Goal: Information Seeking & Learning: Compare options

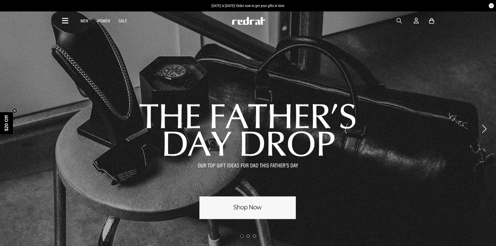
click at [67, 19] on icon at bounding box center [65, 21] width 7 height 9
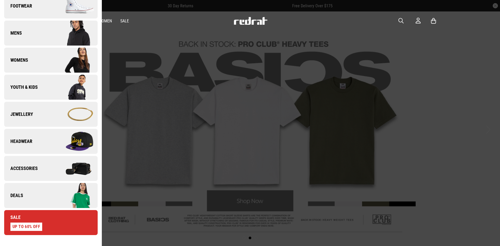
scroll to position [78, 0]
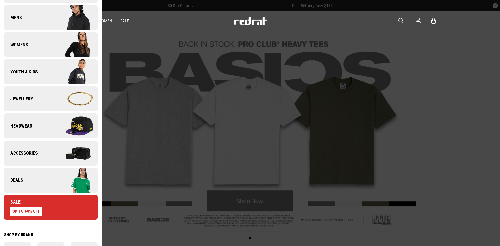
click at [44, 126] on link "Headwear" at bounding box center [50, 126] width 93 height 25
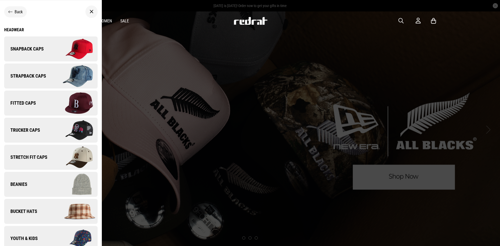
click at [51, 50] on img at bounding box center [74, 49] width 47 height 26
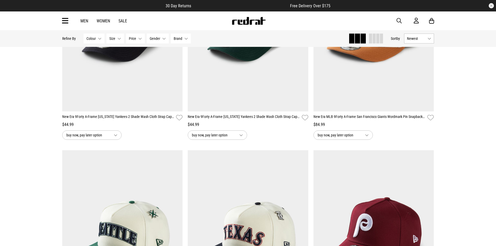
scroll to position [260, 0]
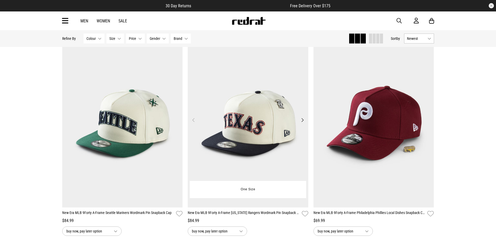
click at [302, 120] on button "Next" at bounding box center [302, 120] width 7 height 6
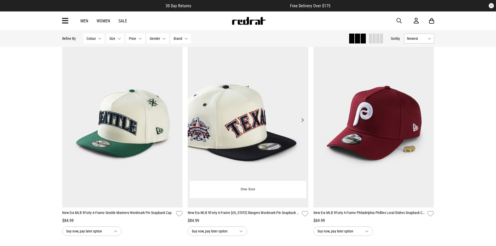
click at [302, 120] on button "Next" at bounding box center [302, 120] width 7 height 6
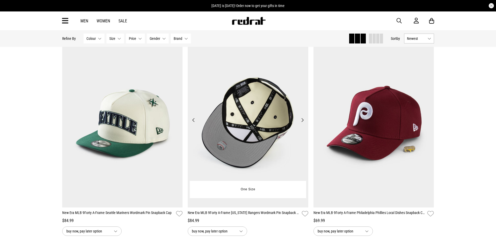
click at [302, 120] on button "Next" at bounding box center [302, 120] width 7 height 6
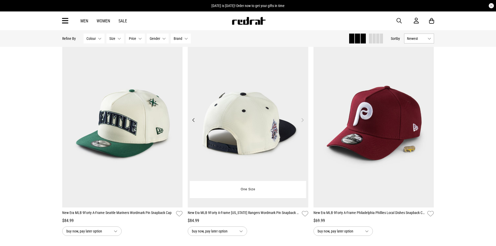
click at [302, 120] on button "Next" at bounding box center [302, 120] width 7 height 6
click at [194, 119] on button "Previous" at bounding box center [193, 120] width 7 height 6
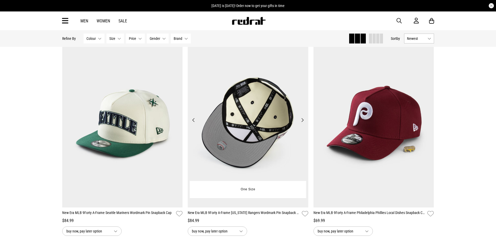
click at [194, 119] on button "Previous" at bounding box center [193, 120] width 7 height 6
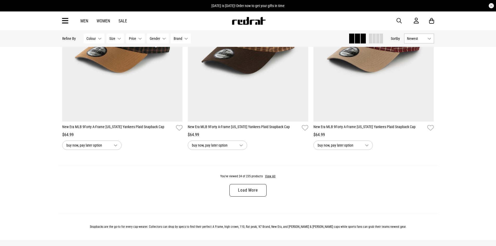
scroll to position [1718, 0]
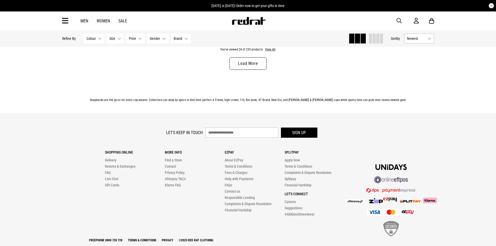
click at [252, 64] on link "Load More" at bounding box center [247, 63] width 37 height 12
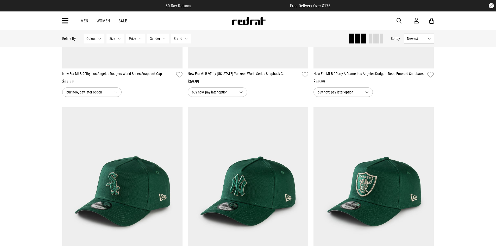
scroll to position [2734, 0]
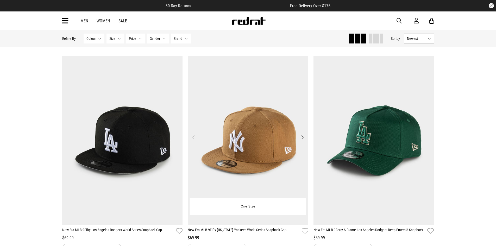
click at [303, 140] on button "Next" at bounding box center [302, 137] width 7 height 6
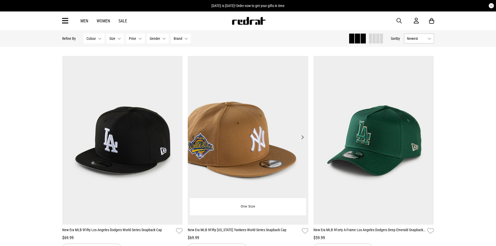
click at [303, 140] on button "Next" at bounding box center [302, 137] width 7 height 6
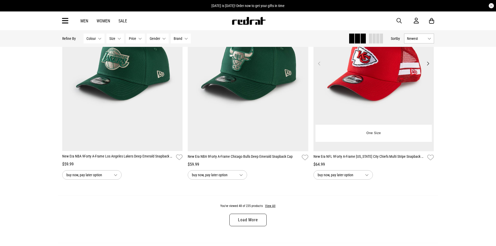
scroll to position [3202, 0]
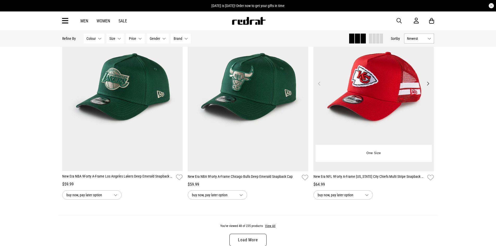
click at [427, 87] on button "Next" at bounding box center [428, 83] width 7 height 6
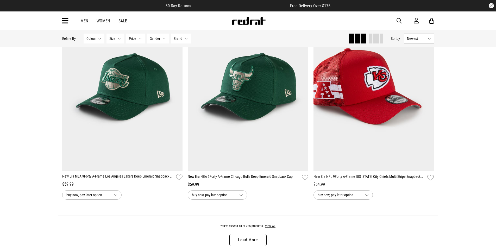
click at [255, 241] on link "Load More" at bounding box center [247, 240] width 37 height 12
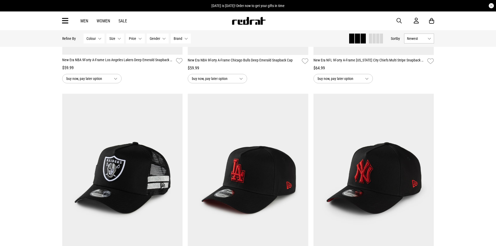
scroll to position [3254, 0]
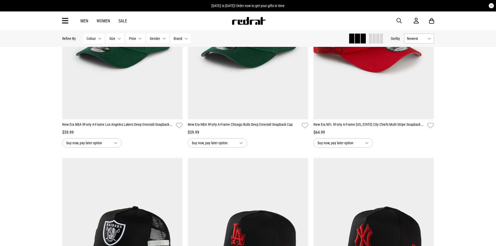
click at [139, 37] on button "Price None selected" at bounding box center [135, 39] width 19 height 10
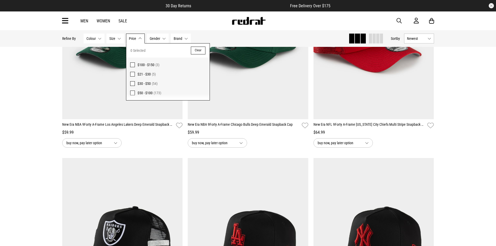
click at [131, 93] on span at bounding box center [132, 93] width 5 height 5
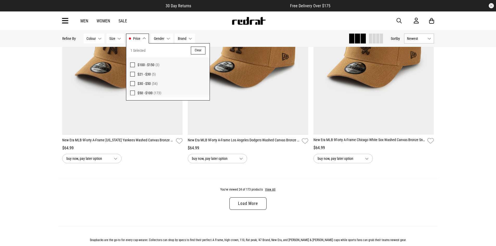
scroll to position [1582, 0]
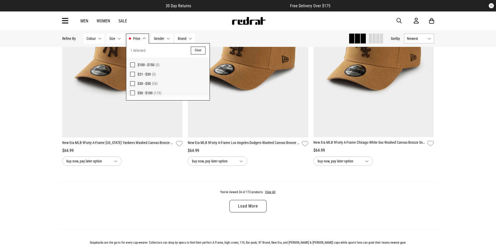
click at [254, 209] on link "Load More" at bounding box center [247, 206] width 37 height 12
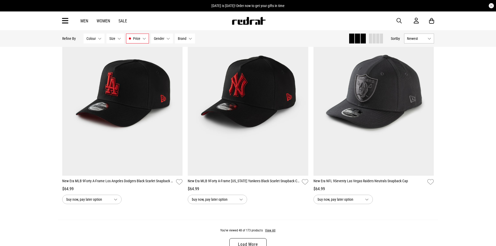
scroll to position [3222, 0]
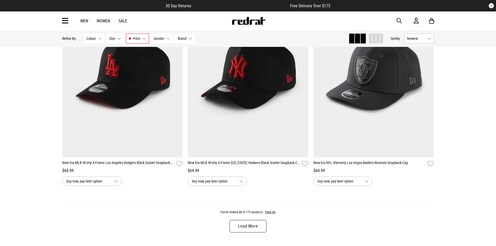
click at [250, 232] on link "Load More" at bounding box center [247, 226] width 37 height 12
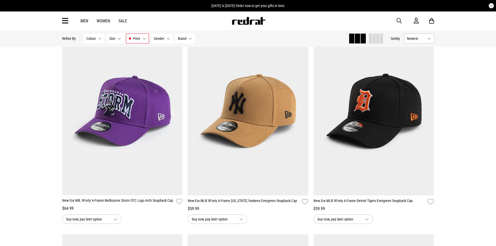
scroll to position [4055, 0]
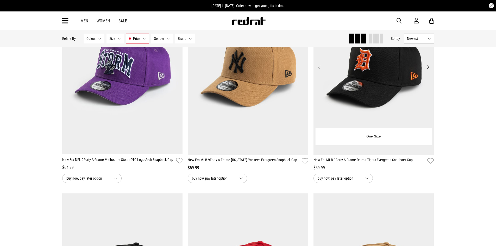
click at [428, 70] on button "Next" at bounding box center [428, 67] width 7 height 6
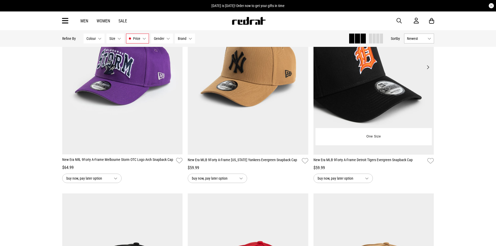
scroll to position [3977, 0]
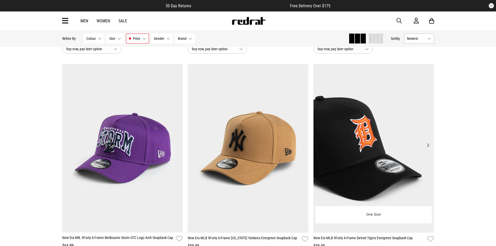
click at [429, 148] on button "Next" at bounding box center [428, 145] width 7 height 6
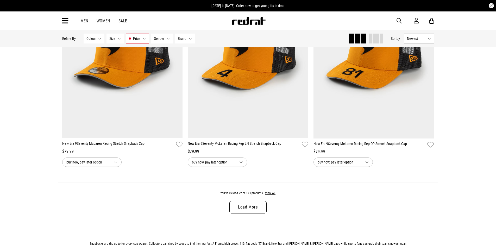
scroll to position [4993, 0]
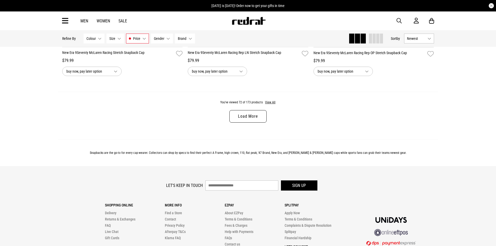
click at [247, 123] on link "Load More" at bounding box center [247, 116] width 37 height 12
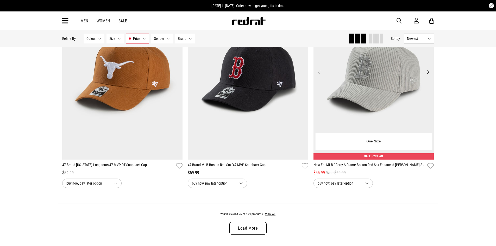
scroll to position [6581, 0]
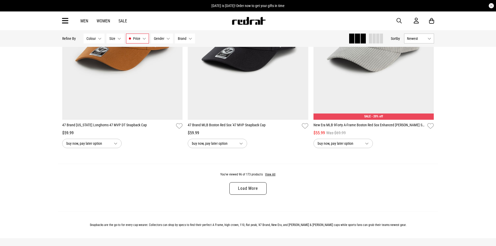
click at [247, 195] on link "Load More" at bounding box center [247, 188] width 37 height 12
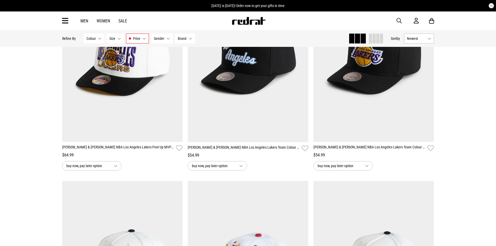
scroll to position [7752, 0]
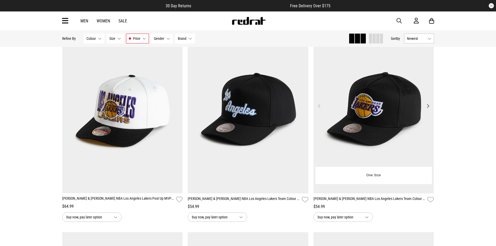
click at [428, 109] on button "Next" at bounding box center [428, 106] width 7 height 6
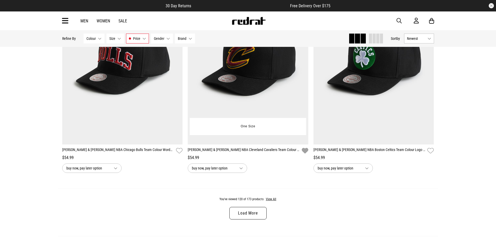
scroll to position [8299, 0]
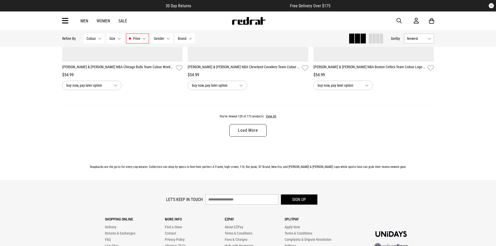
click at [244, 137] on link "Load More" at bounding box center [247, 130] width 37 height 12
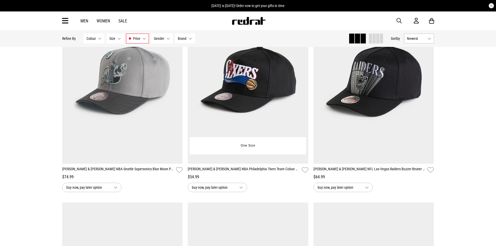
scroll to position [8403, 0]
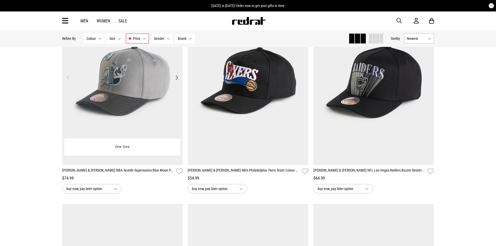
click at [178, 81] on button "Next" at bounding box center [176, 77] width 7 height 6
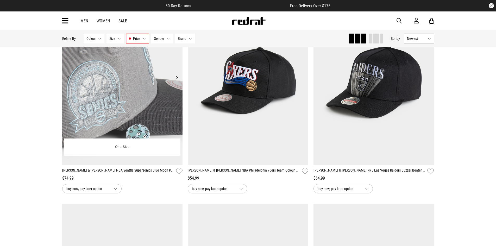
click at [177, 81] on button "Next" at bounding box center [176, 77] width 7 height 6
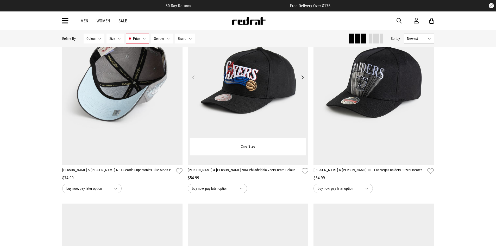
scroll to position [8403, 0]
click at [302, 81] on button "Next" at bounding box center [302, 77] width 7 height 6
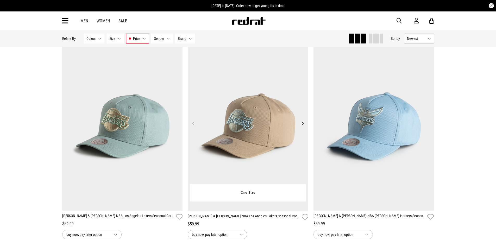
scroll to position [8820, 0]
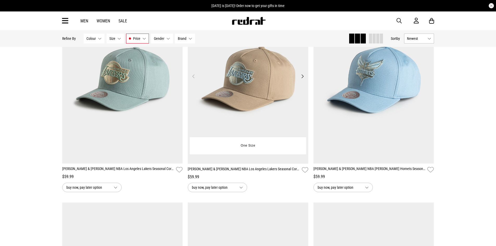
click at [304, 79] on button "Next" at bounding box center [302, 76] width 7 height 6
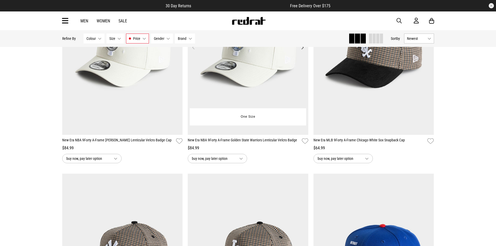
scroll to position [9210, 0]
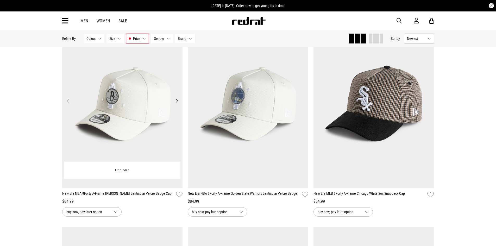
click at [177, 104] on button "Next" at bounding box center [176, 101] width 7 height 6
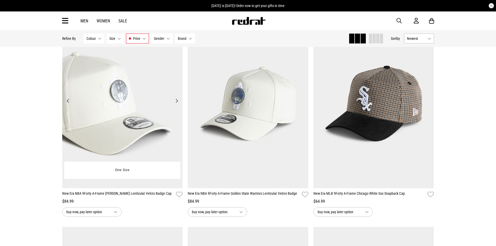
click at [177, 104] on button "Next" at bounding box center [176, 101] width 7 height 6
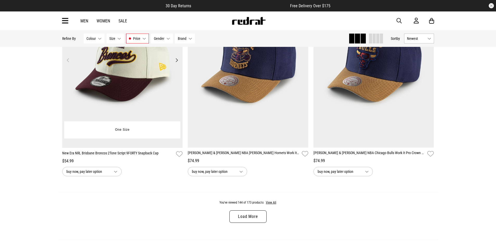
scroll to position [9913, 0]
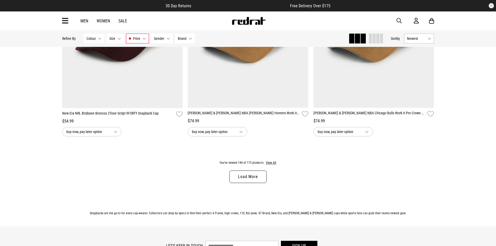
click at [253, 183] on link "Load More" at bounding box center [247, 177] width 37 height 12
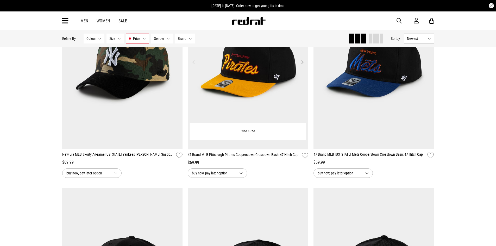
scroll to position [10278, 0]
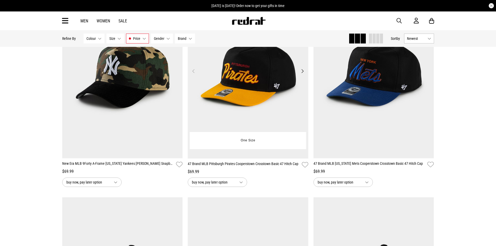
click at [303, 74] on button "Next" at bounding box center [302, 71] width 7 height 6
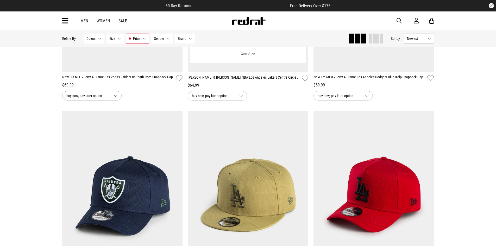
scroll to position [11111, 0]
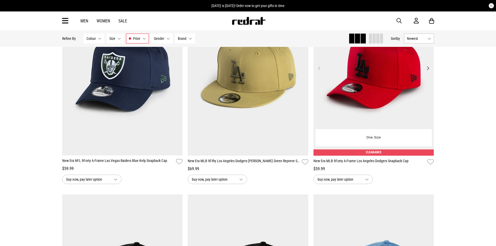
click at [427, 71] on button "Next" at bounding box center [428, 68] width 7 height 6
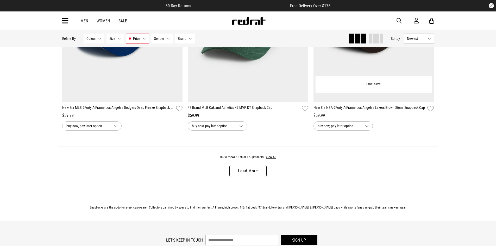
scroll to position [11579, 0]
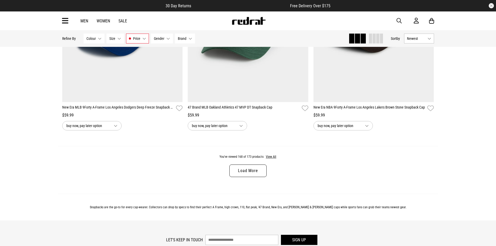
click at [248, 177] on link "Load More" at bounding box center [247, 171] width 37 height 12
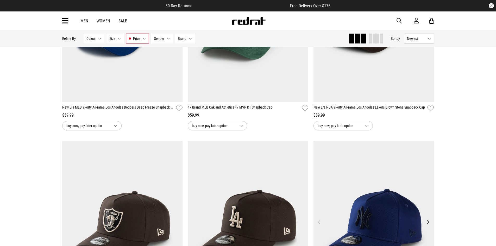
scroll to position [11475, 0]
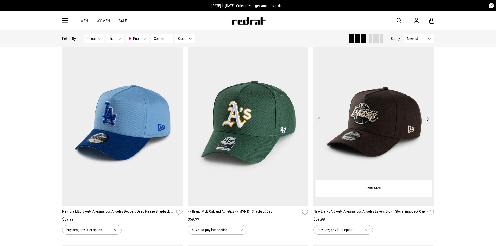
click at [427, 122] on button "Next" at bounding box center [428, 119] width 7 height 6
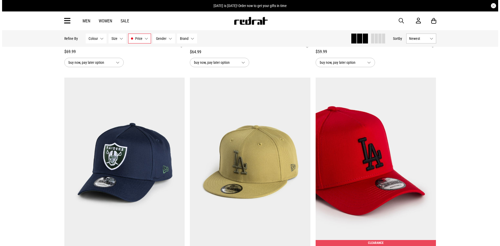
scroll to position [10929, 0]
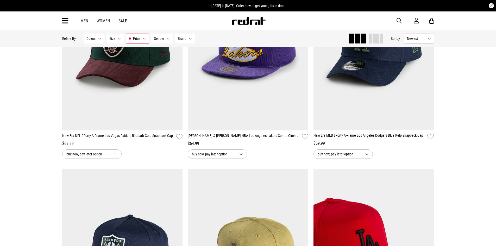
click at [65, 20] on icon at bounding box center [65, 21] width 7 height 9
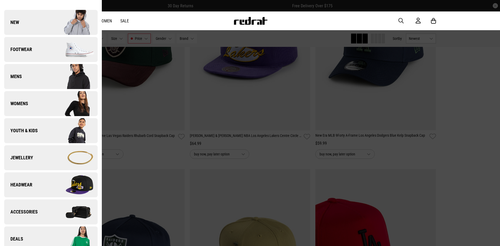
scroll to position [78, 0]
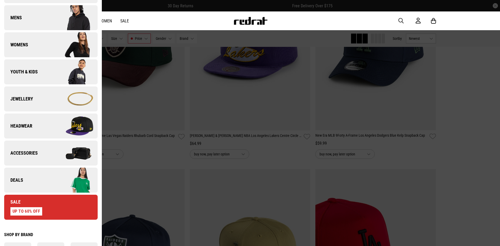
click at [50, 208] on link "Sale UP TO 60% OFF" at bounding box center [50, 207] width 93 height 25
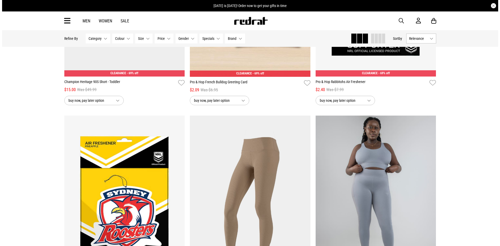
scroll to position [683, 0]
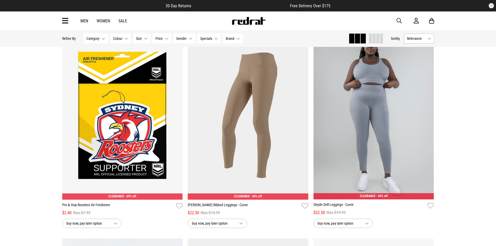
click at [65, 20] on icon at bounding box center [65, 21] width 7 height 9
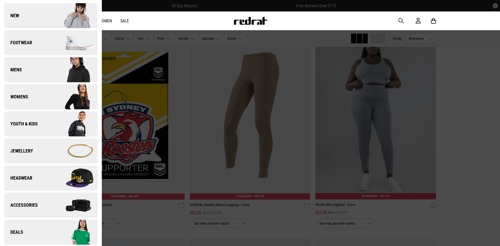
scroll to position [0, 0]
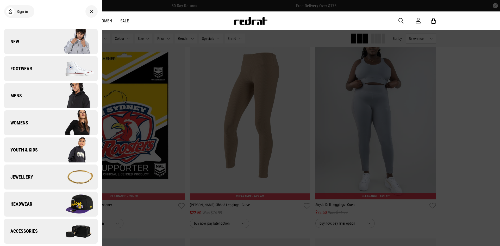
click at [57, 68] on img at bounding box center [74, 69] width 47 height 26
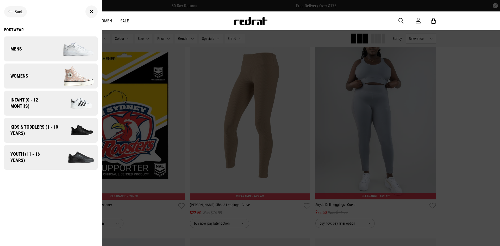
click at [65, 46] on img at bounding box center [74, 49] width 47 height 26
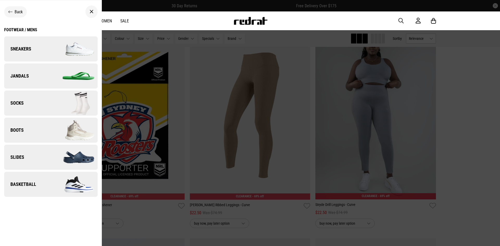
click at [58, 49] on img at bounding box center [74, 49] width 47 height 26
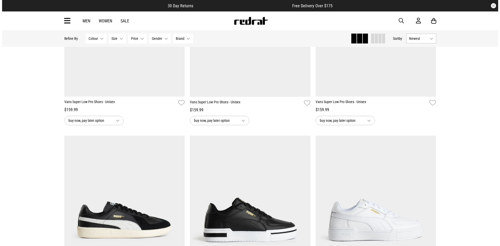
scroll to position [521, 0]
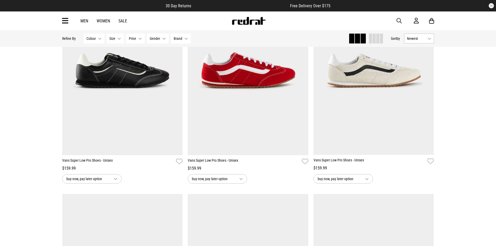
click at [65, 18] on icon at bounding box center [65, 21] width 7 height 9
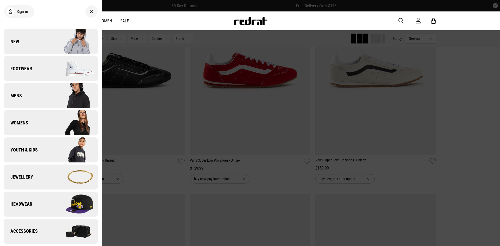
click at [43, 67] on link "Footwear" at bounding box center [50, 68] width 93 height 25
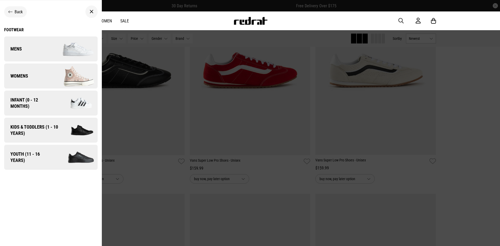
click at [44, 49] on link "Mens" at bounding box center [50, 48] width 93 height 25
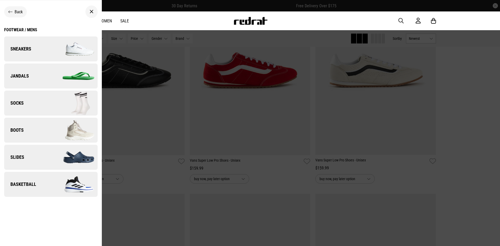
click at [29, 160] on link "Slides" at bounding box center [50, 157] width 93 height 25
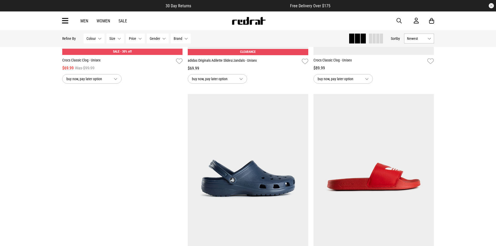
scroll to position [1302, 0]
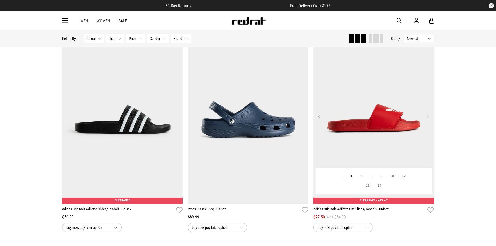
click at [430, 117] on button "Next" at bounding box center [428, 116] width 7 height 6
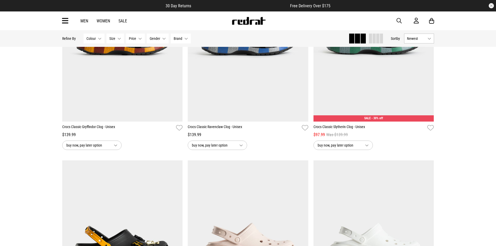
scroll to position [204, 0]
